Goal: Information Seeking & Learning: Learn about a topic

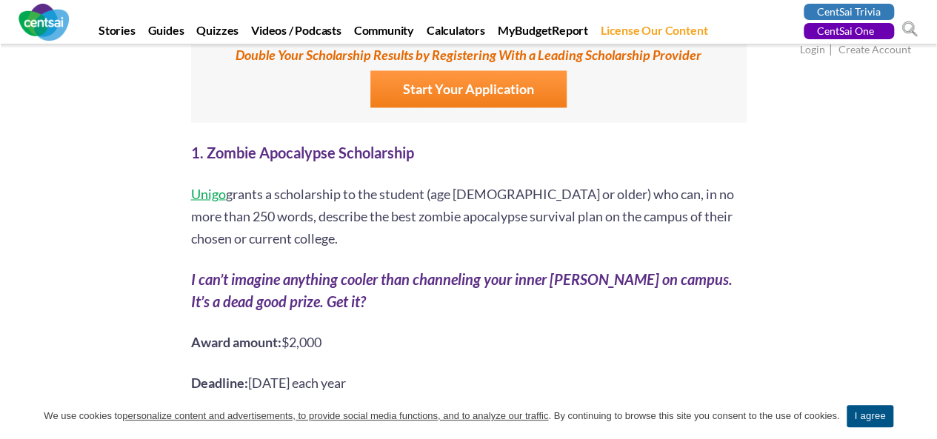
scroll to position [1209, 0]
click at [213, 184] on span "Unigo" at bounding box center [208, 192] width 35 height 16
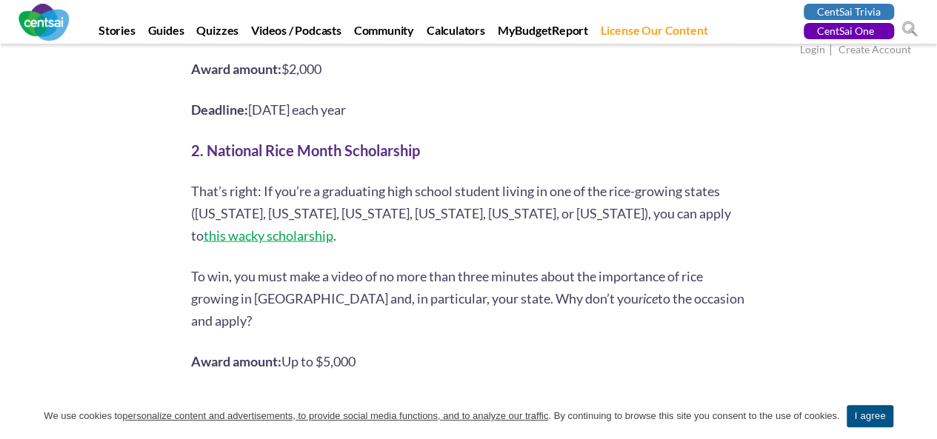
scroll to position [1469, 0]
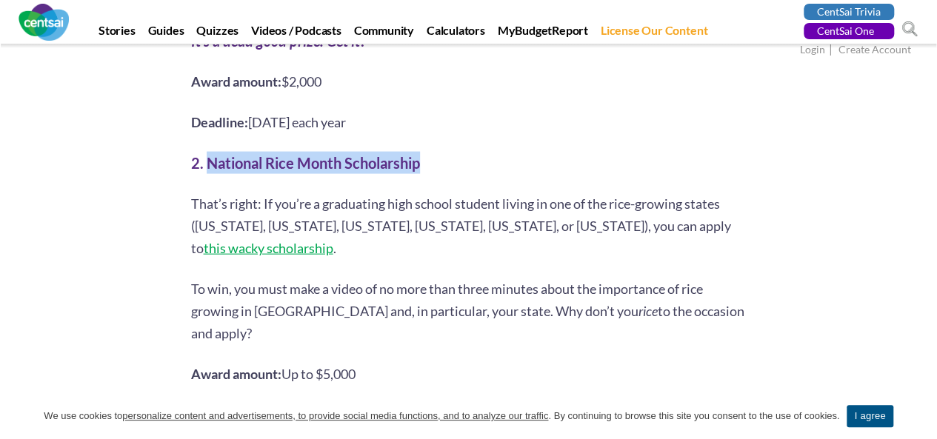
drag, startPoint x: 423, startPoint y: 141, endPoint x: 209, endPoint y: 143, distance: 214.0
click at [209, 152] on h2 "2. National Rice Month Scholarship" at bounding box center [468, 163] width 555 height 22
copy b "National Rice Month Scholarship"
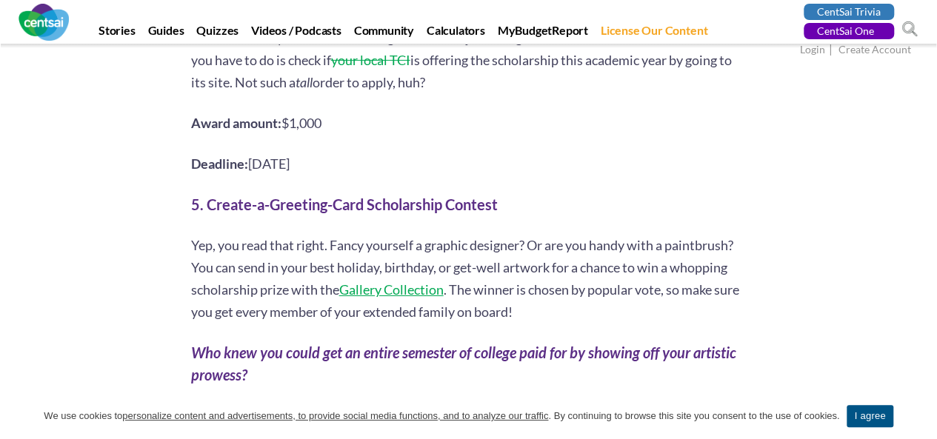
scroll to position [2456, 0]
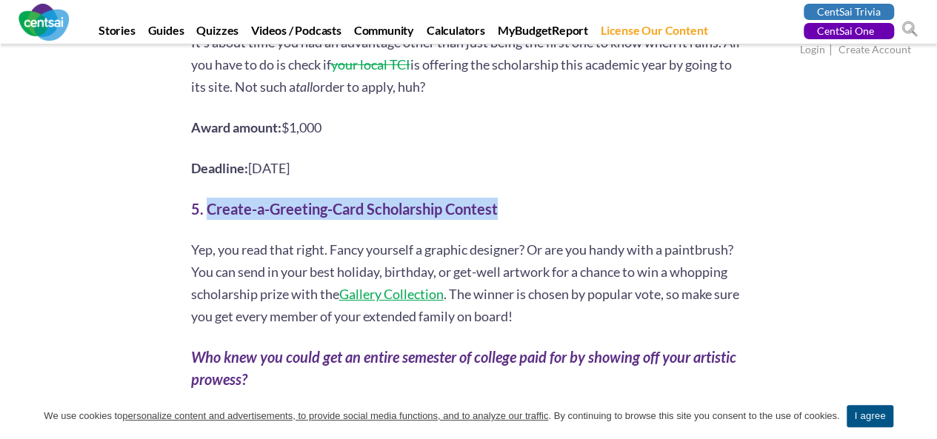
drag, startPoint x: 505, startPoint y: 168, endPoint x: 206, endPoint y: 161, distance: 299.3
click at [206, 198] on h2 "5. Create-a-Greeting-Card Scholarship Contest" at bounding box center [468, 209] width 555 height 22
copy b "Create-a-Greeting-Card Scholarship Contest"
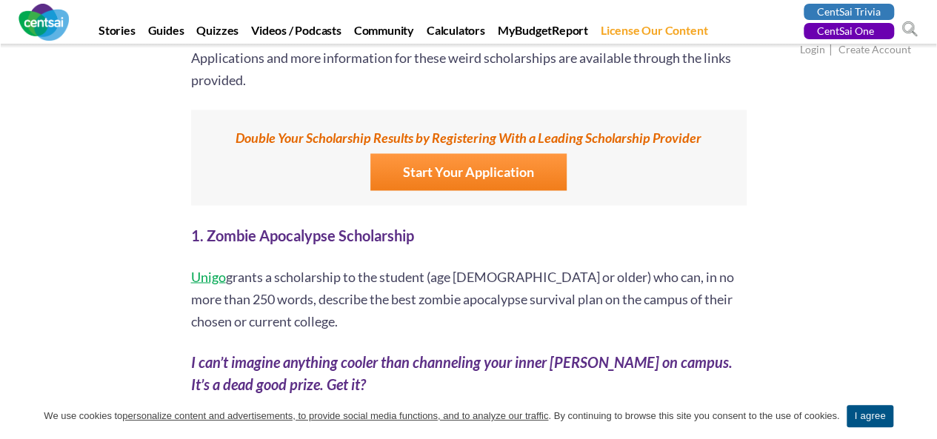
scroll to position [1129, 0]
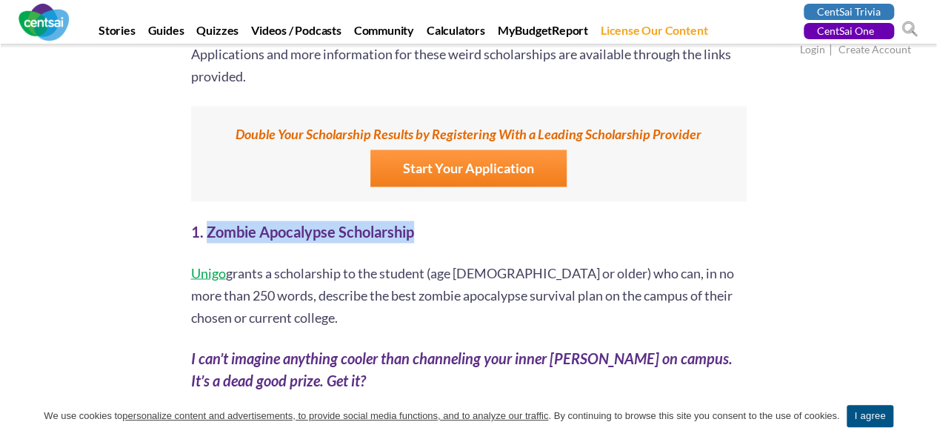
drag, startPoint x: 425, startPoint y: 215, endPoint x: 207, endPoint y: 210, distance: 217.8
click at [207, 221] on h2 "1. Zombie Apocalypse Scholarship" at bounding box center [468, 232] width 555 height 22
copy b "Zombie Apocalypse Scholarship"
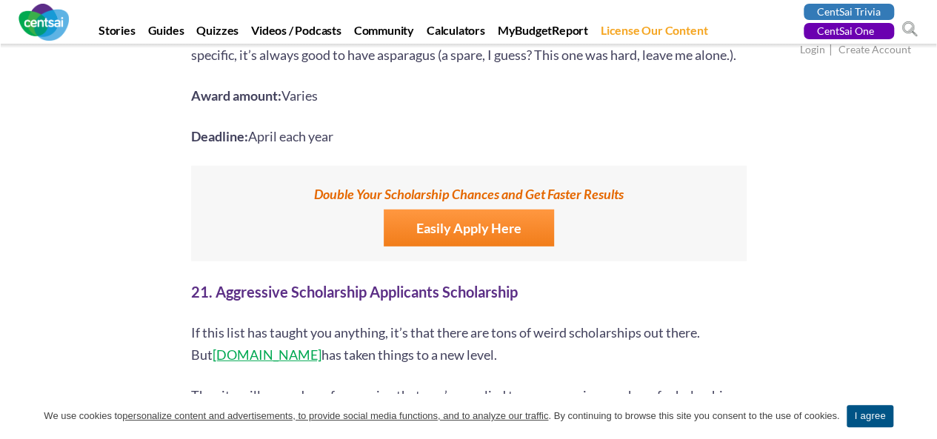
scroll to position [7659, 0]
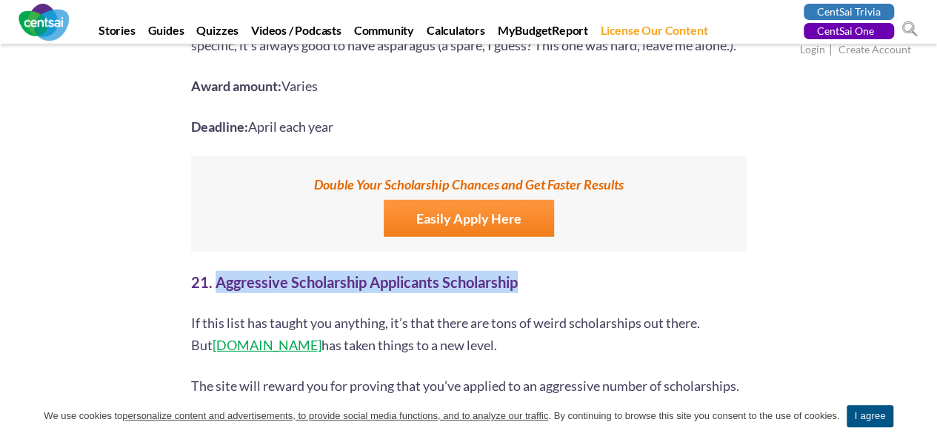
drag, startPoint x: 526, startPoint y: 220, endPoint x: 216, endPoint y: 217, distance: 309.6
click at [216, 271] on h2 "21. Aggressive Scholarship Applicants Scholarship" at bounding box center [468, 282] width 555 height 22
copy b "Aggressive Scholarship Applicants Scholarship"
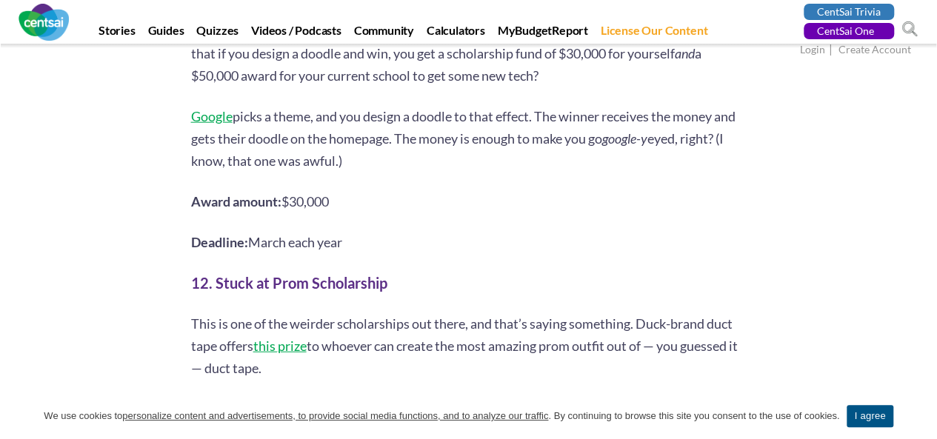
scroll to position [4586, 0]
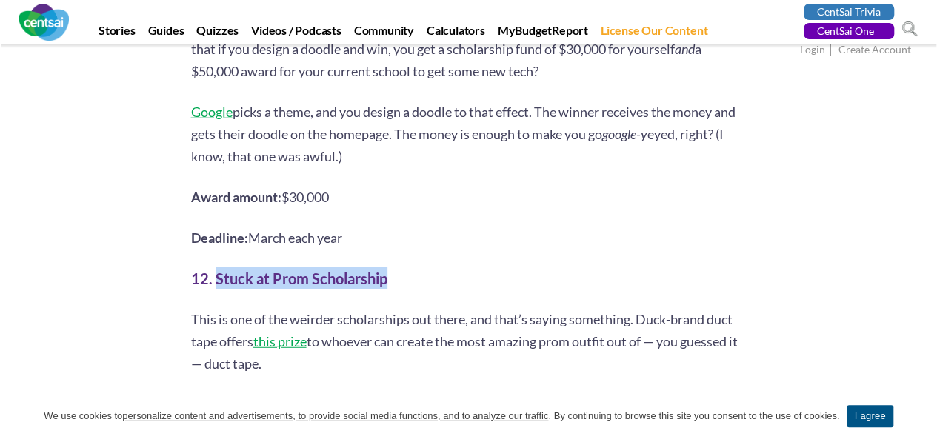
drag, startPoint x: 388, startPoint y: 233, endPoint x: 216, endPoint y: 238, distance: 171.9
click at [216, 267] on h2 "12. Stuck at Prom Scholarship" at bounding box center [468, 278] width 555 height 22
copy b "Stuck at Prom Scholarship"
